Goal: Find specific page/section: Find specific page/section

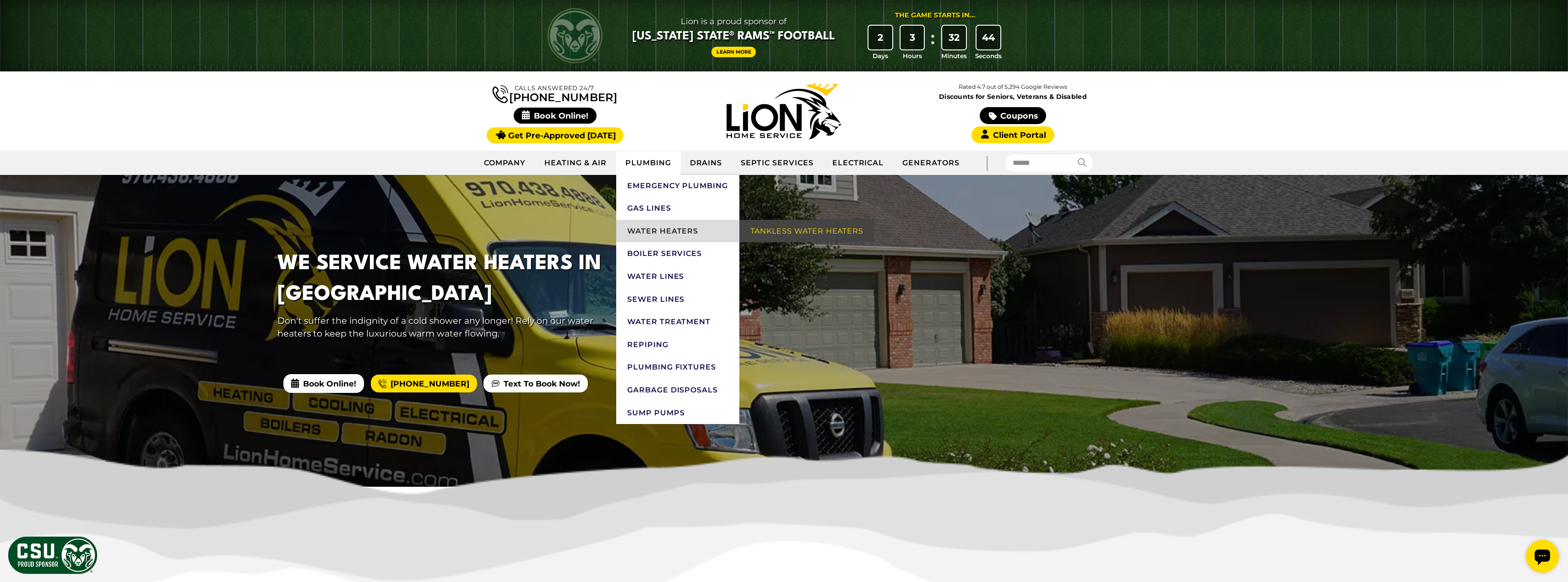
click at [647, 228] on link "Water Heaters" at bounding box center [677, 231] width 123 height 23
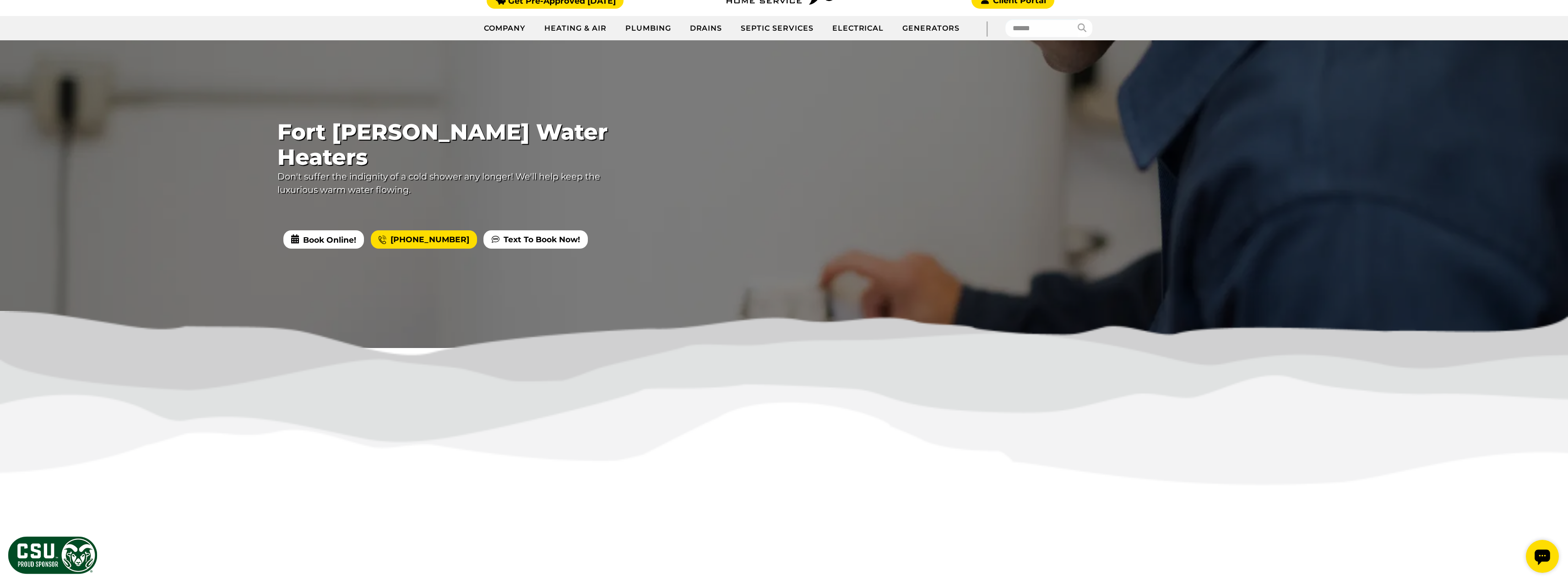
scroll to position [138, 0]
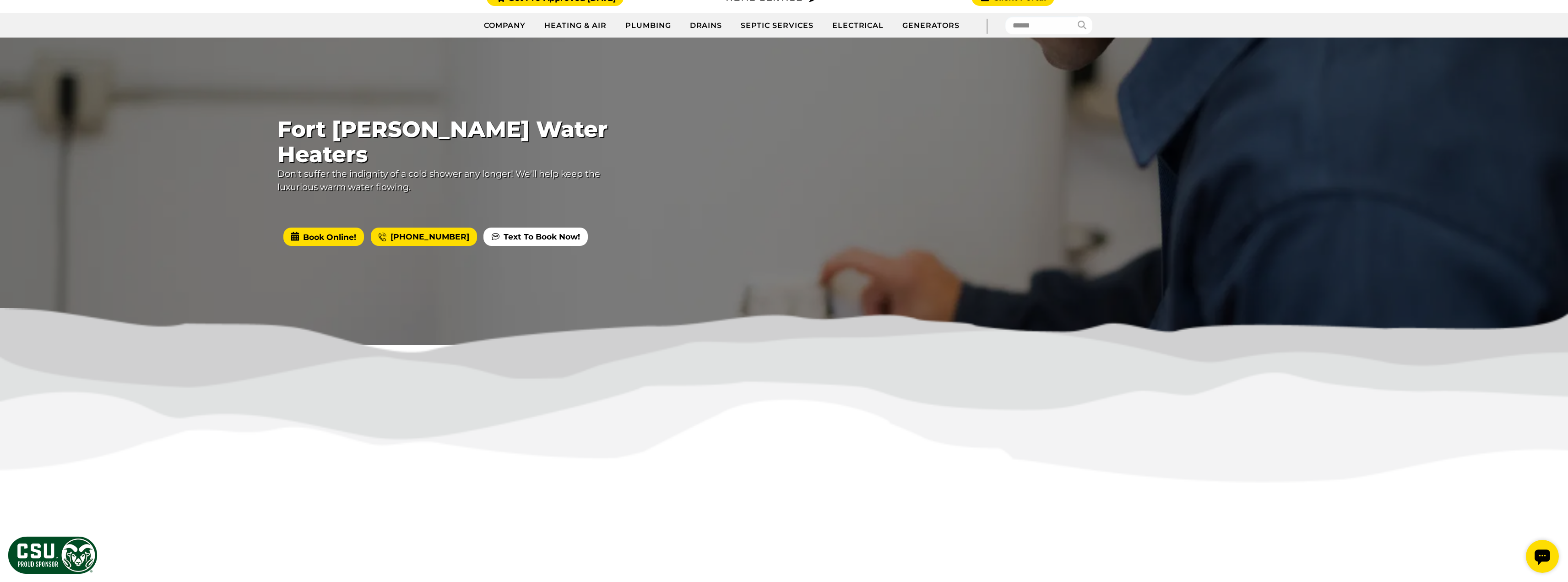
click at [327, 228] on span "Book Online!" at bounding box center [324, 237] width 80 height 18
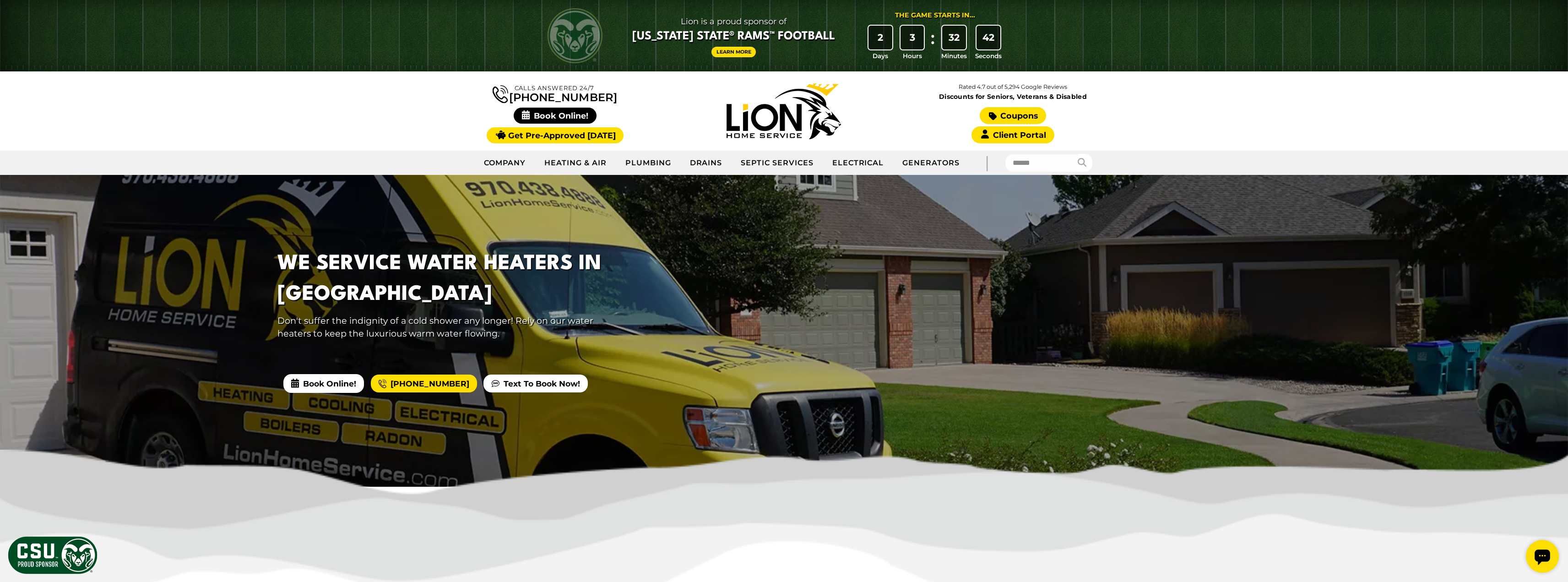
click at [1010, 111] on link "Coupons" at bounding box center [1013, 116] width 66 height 17
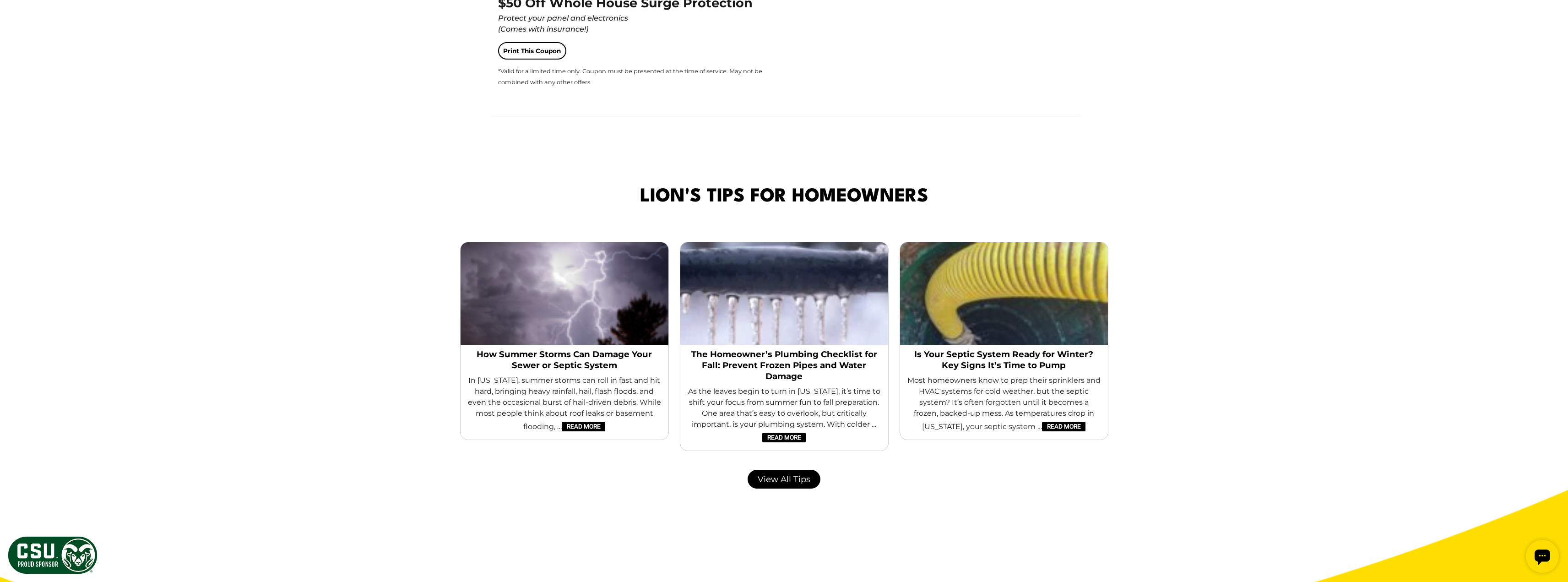
scroll to position [1786, 0]
